Goal: Navigation & Orientation: Find specific page/section

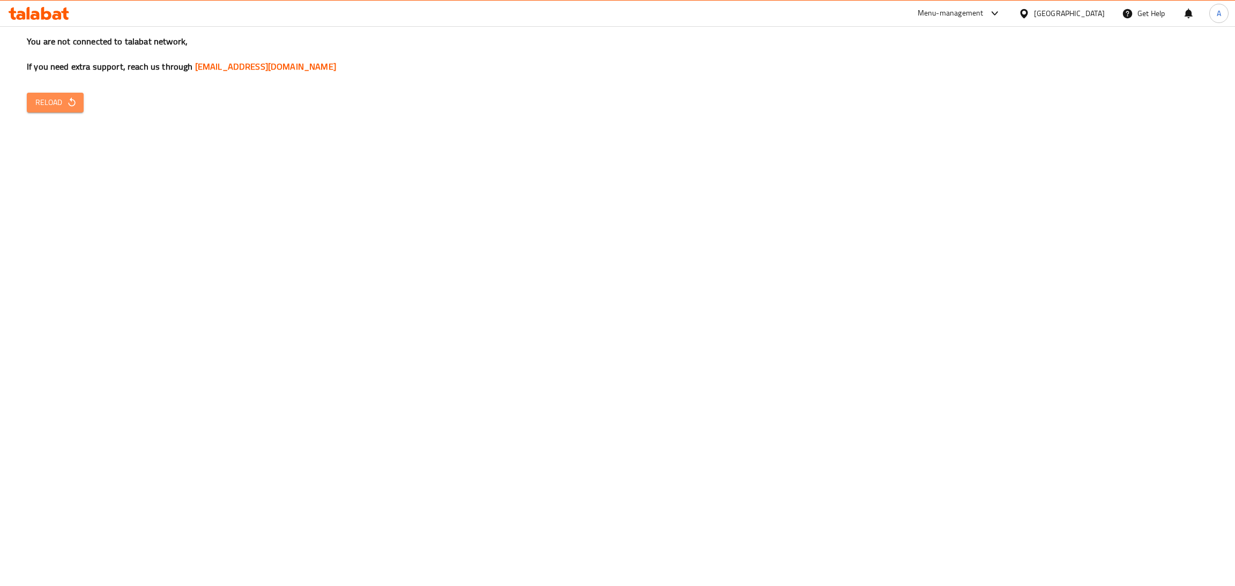
click at [74, 100] on icon "button" at bounding box center [71, 102] width 11 height 11
click at [1080, 6] on div "Bahrain" at bounding box center [1060, 14] width 103 height 26
click at [1029, 8] on icon at bounding box center [1023, 13] width 11 height 11
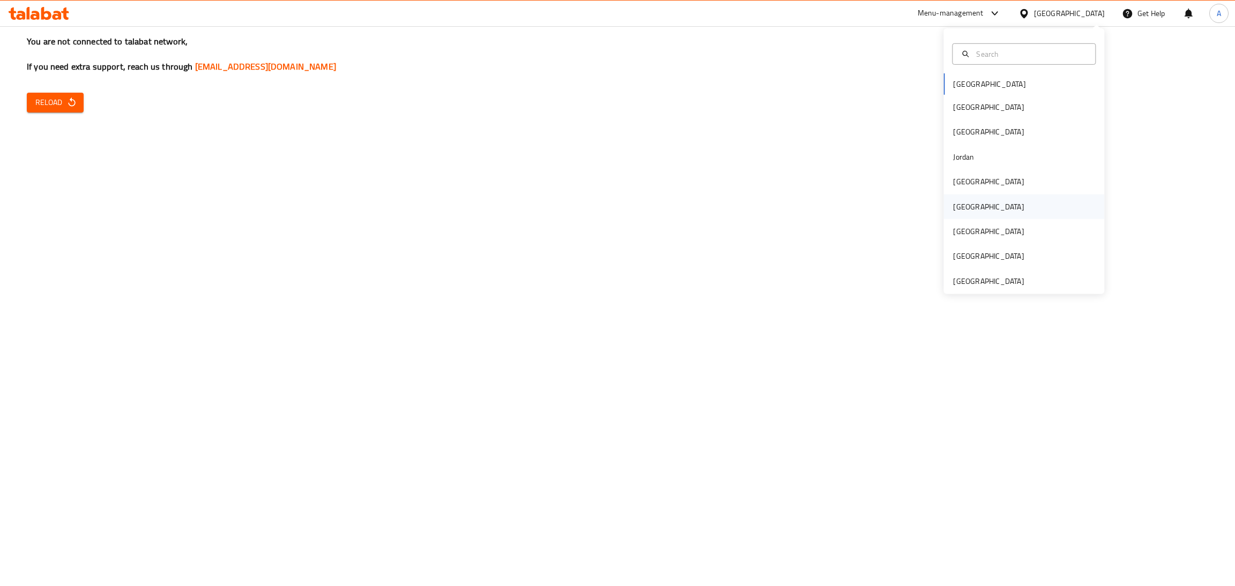
click at [960, 213] on div "[GEOGRAPHIC_DATA]" at bounding box center [988, 206] width 88 height 25
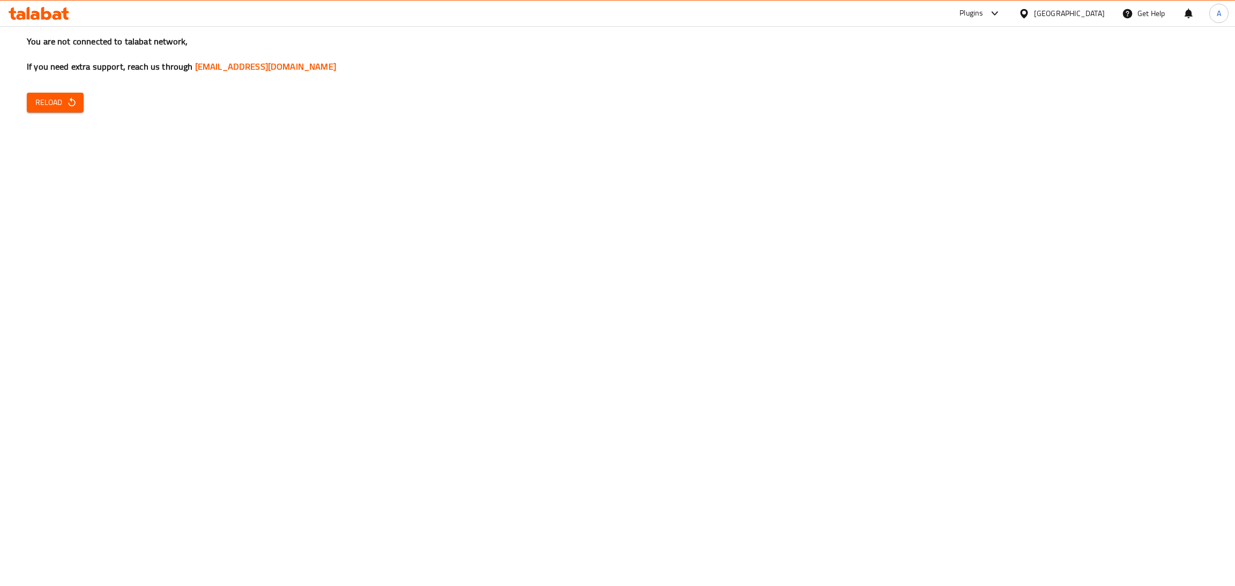
click at [54, 98] on span "Reload" at bounding box center [55, 102] width 40 height 13
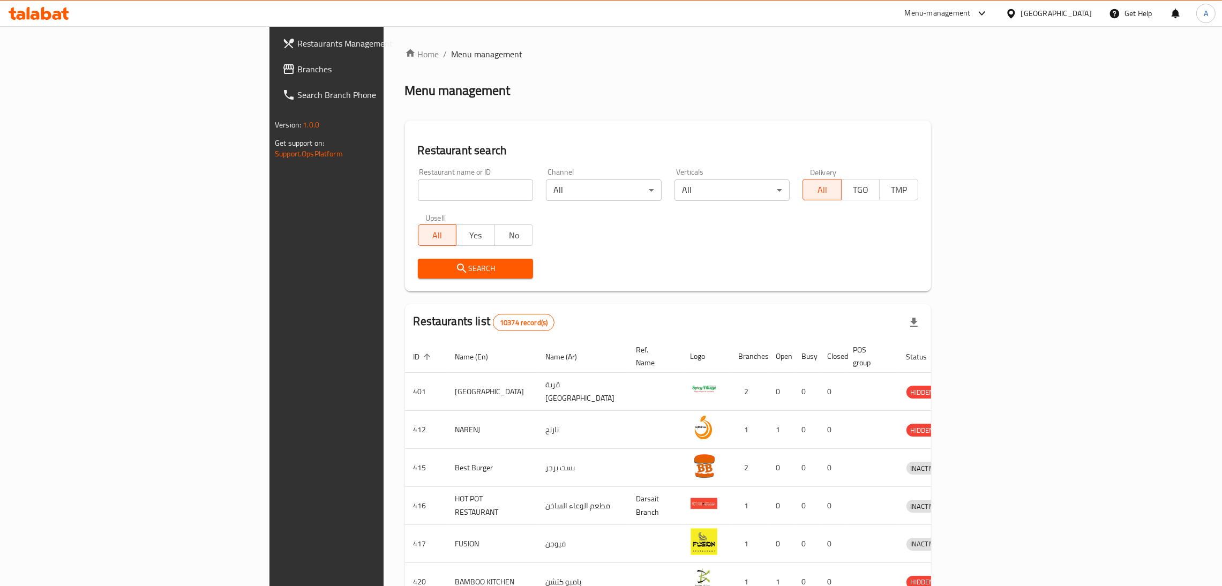
click at [297, 71] on span "Branches" at bounding box center [381, 69] width 168 height 13
